Goal: Book appointment/travel/reservation

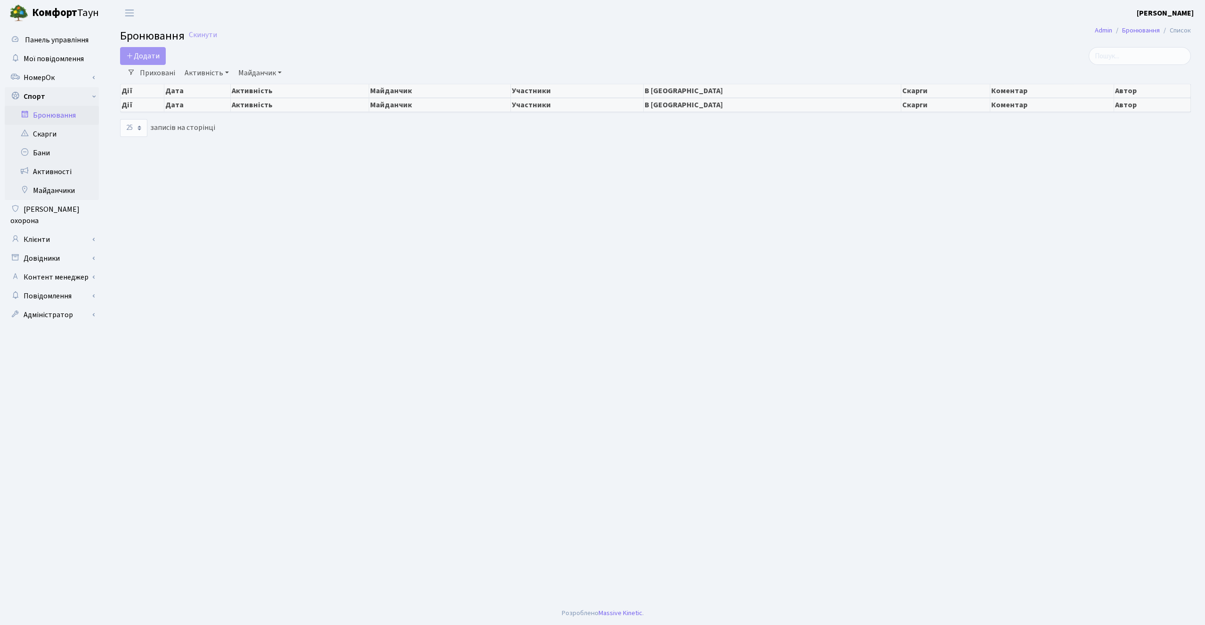
select select "25"
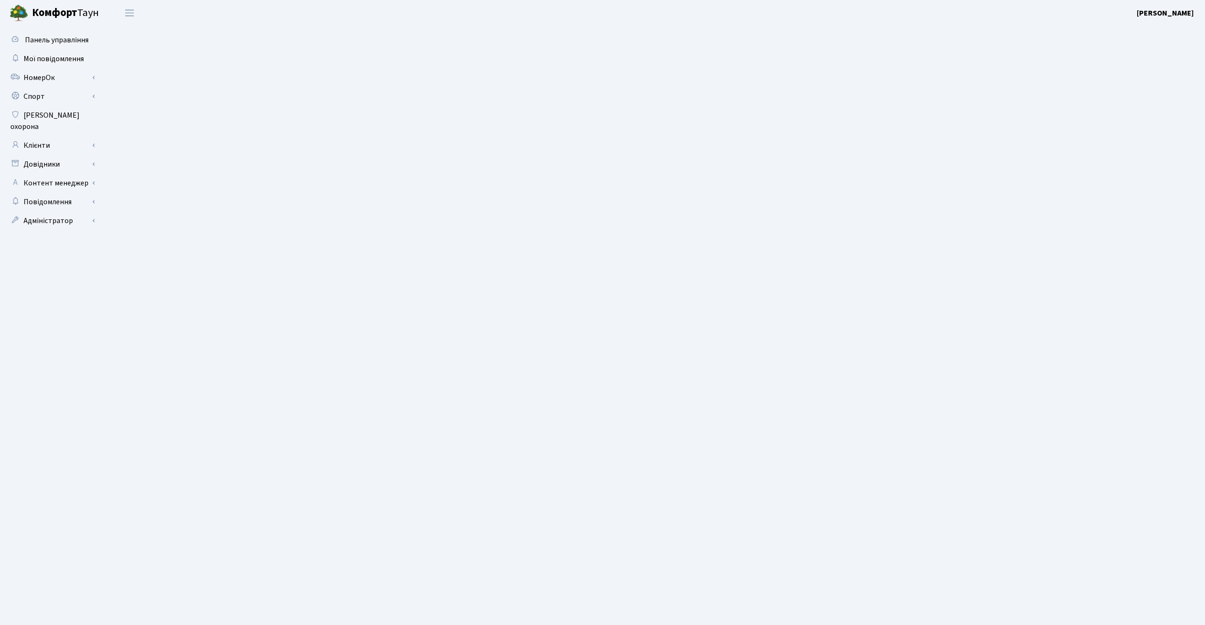
select select "25"
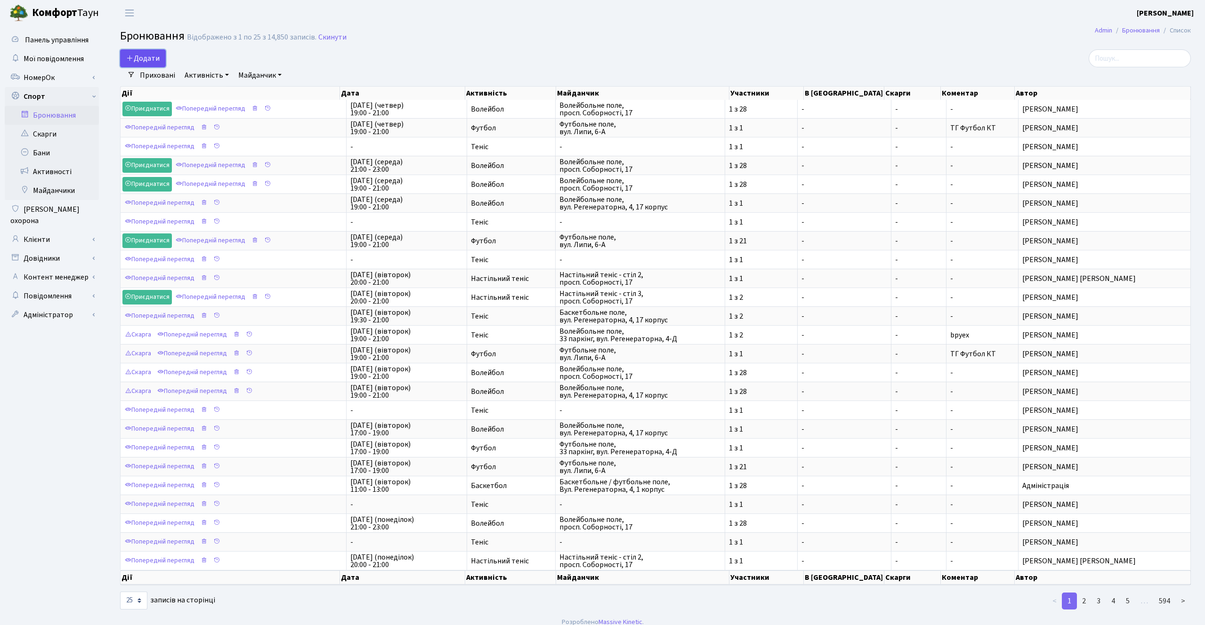
click at [150, 57] on button "Додати" at bounding box center [143, 58] width 46 height 18
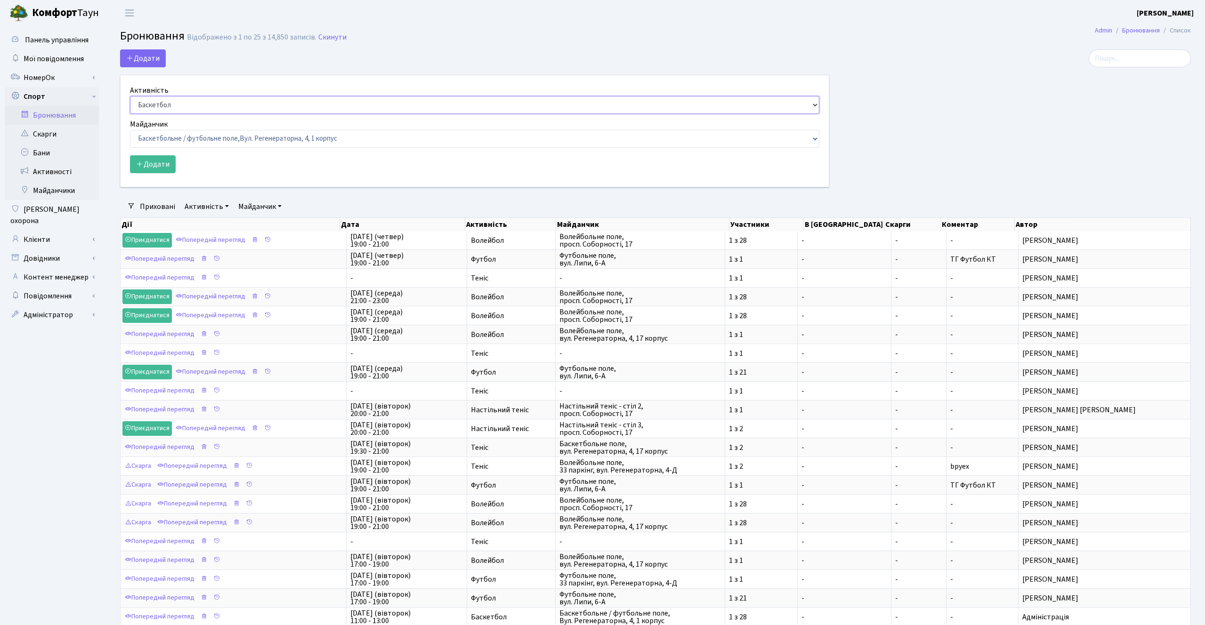
click at [150, 108] on select "Баскетбол Волейбол Йога Катання на роликах Настільний теніс [PERSON_NAME] Фітнес" at bounding box center [474, 105] width 689 height 18
select select "1"
click at [130, 96] on select "Баскетбол Волейбол Йога Катання на роликах Настільний теніс [PERSON_NAME] Фітнес" at bounding box center [474, 105] width 689 height 18
click at [192, 138] on select "Баскетбольне / футбольне поле, [GEOGRAPHIC_DATA]. [STREET_ADDRESS]. [STREET_ADD…" at bounding box center [474, 139] width 689 height 18
click at [59, 393] on ul "Панель управління Мої повідомлення [GEOGRAPHIC_DATA]" at bounding box center [52, 384] width 94 height 707
